Goal: Browse casually: Explore the website without a specific task or goal

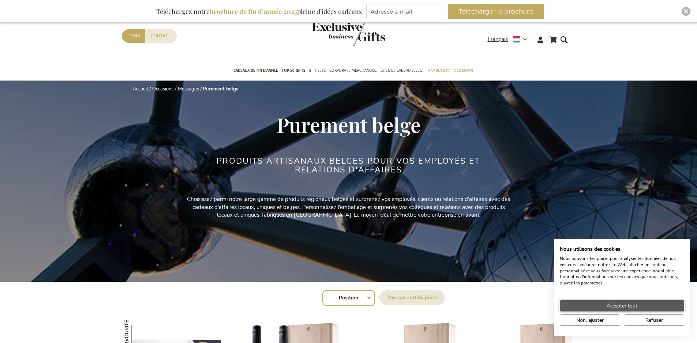
click at [617, 306] on span "Accepter tout" at bounding box center [622, 306] width 31 height 8
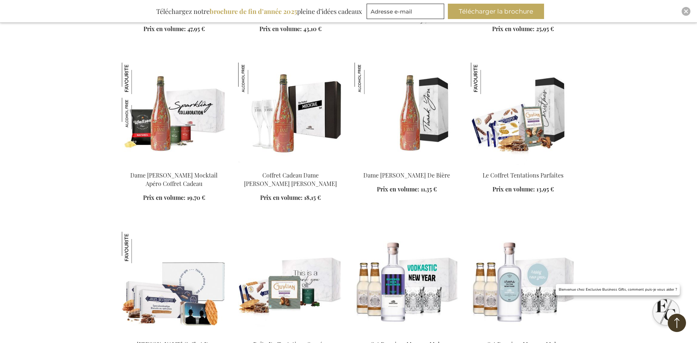
scroll to position [805, 0]
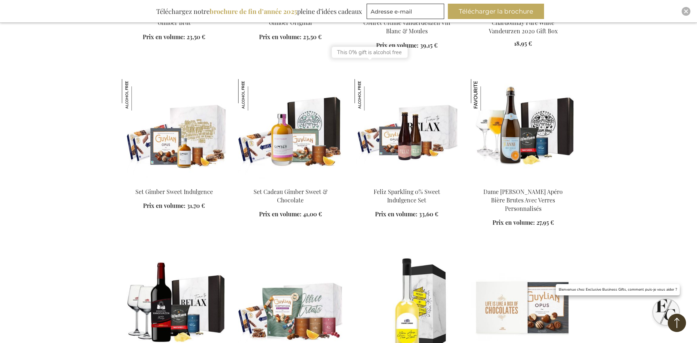
scroll to position [1830, 0]
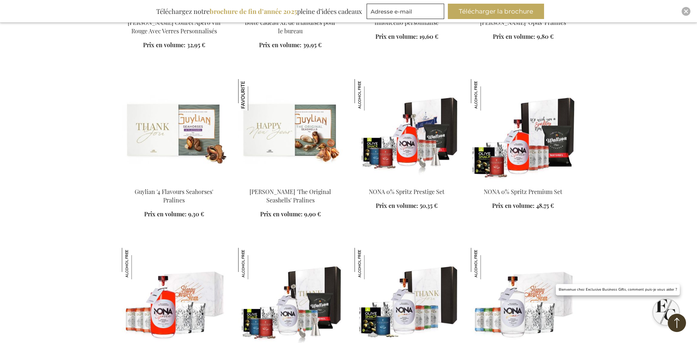
scroll to position [2160, 0]
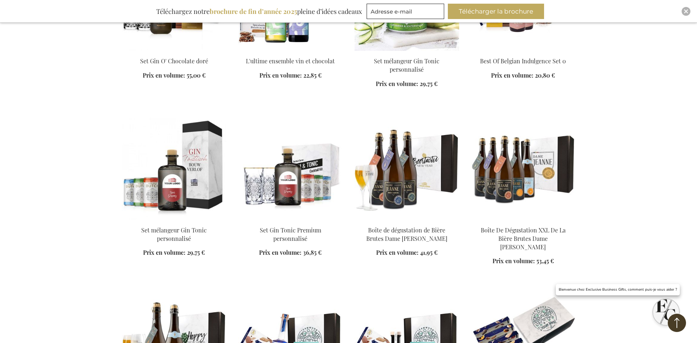
scroll to position [2745, 0]
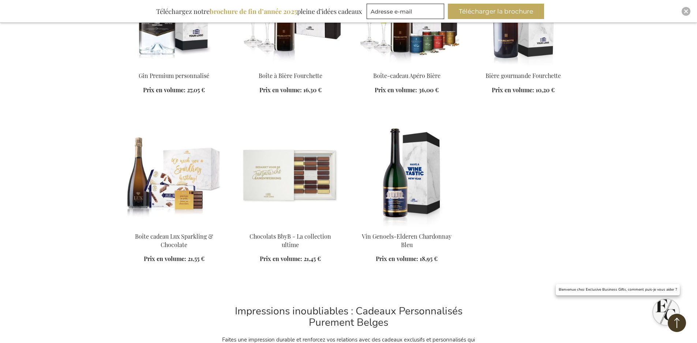
scroll to position [4795, 0]
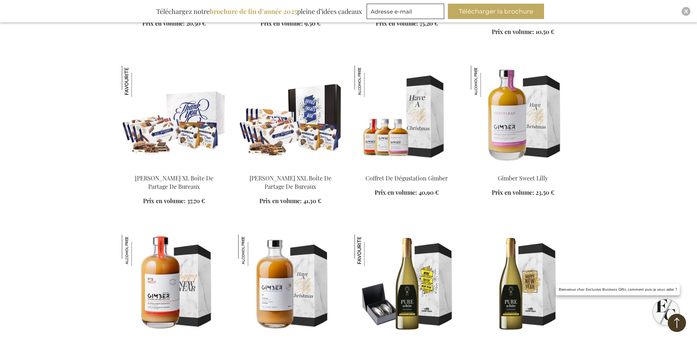
scroll to position [1354, 0]
